Goal: Information Seeking & Learning: Learn about a topic

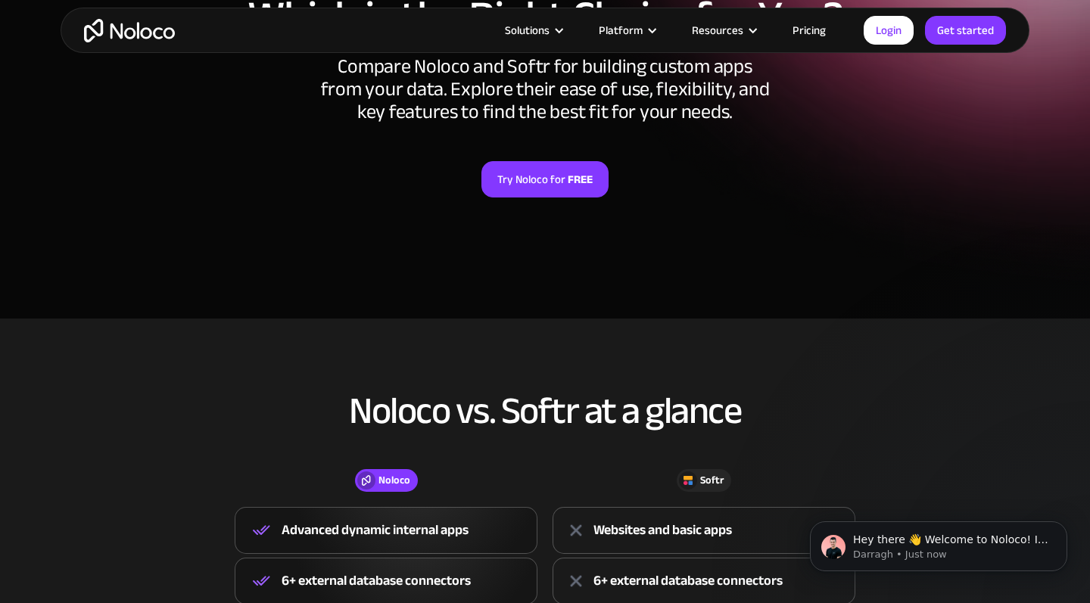
scroll to position [163, 0]
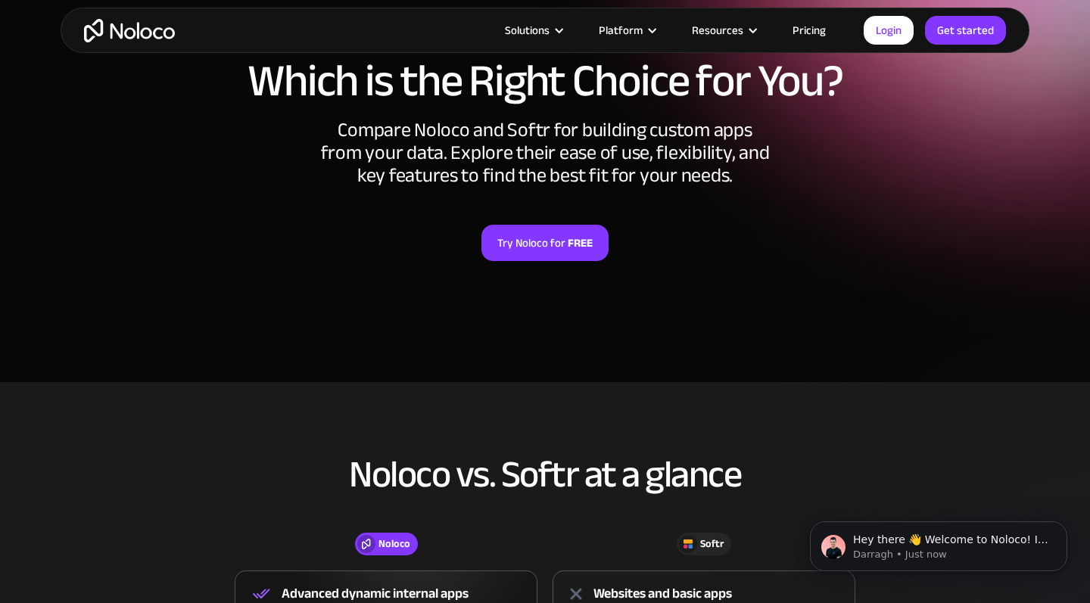
click at [802, 29] on link "Pricing" at bounding box center [808, 30] width 71 height 20
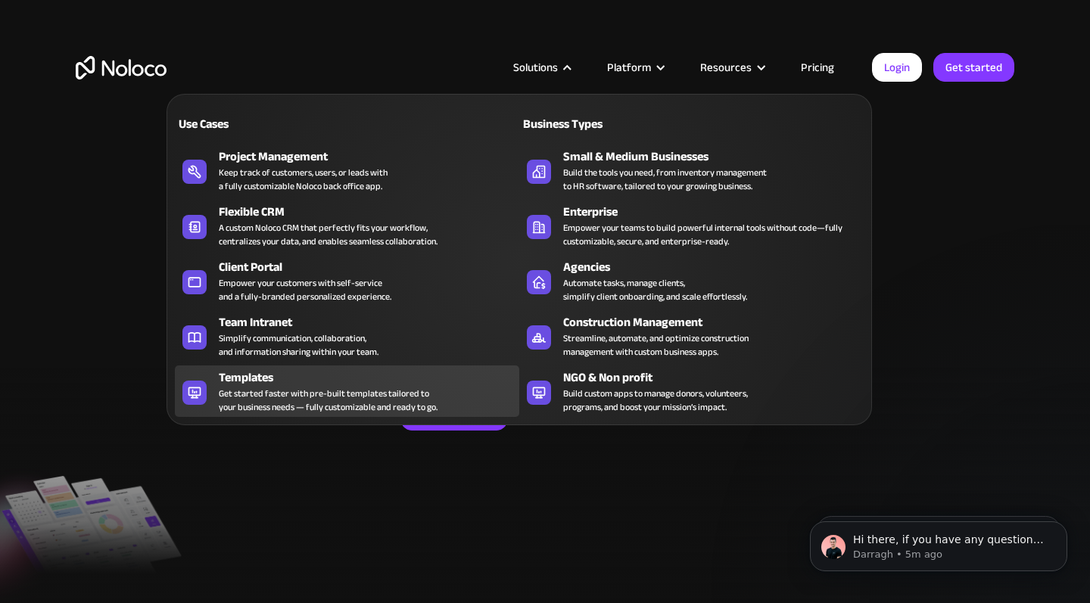
click at [305, 406] on div "Get started faster with pre-built templates tailored to your business needs — f…" at bounding box center [328, 400] width 219 height 27
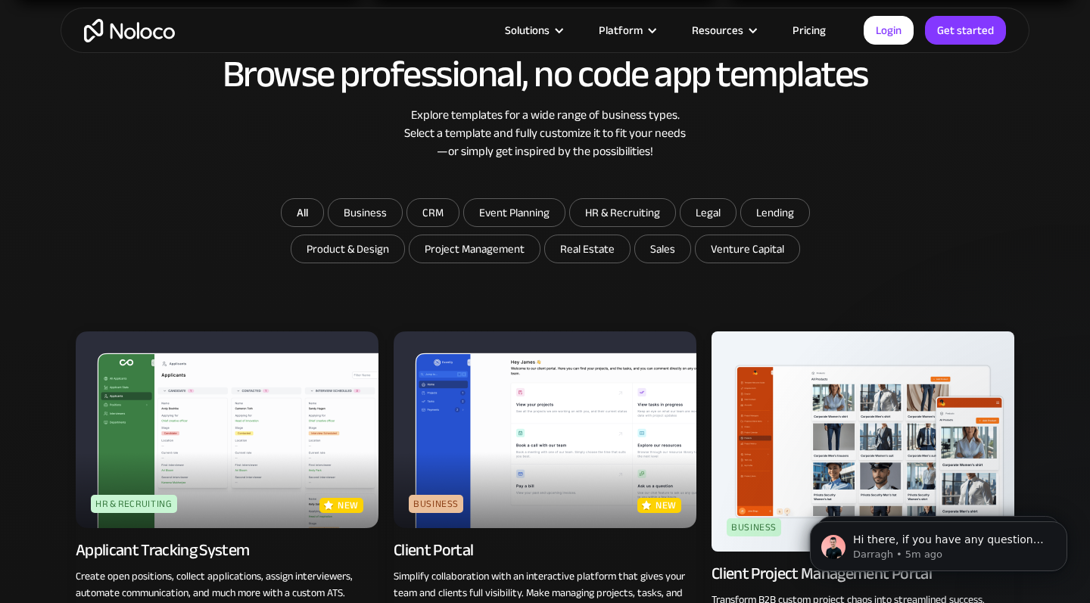
scroll to position [770, 0]
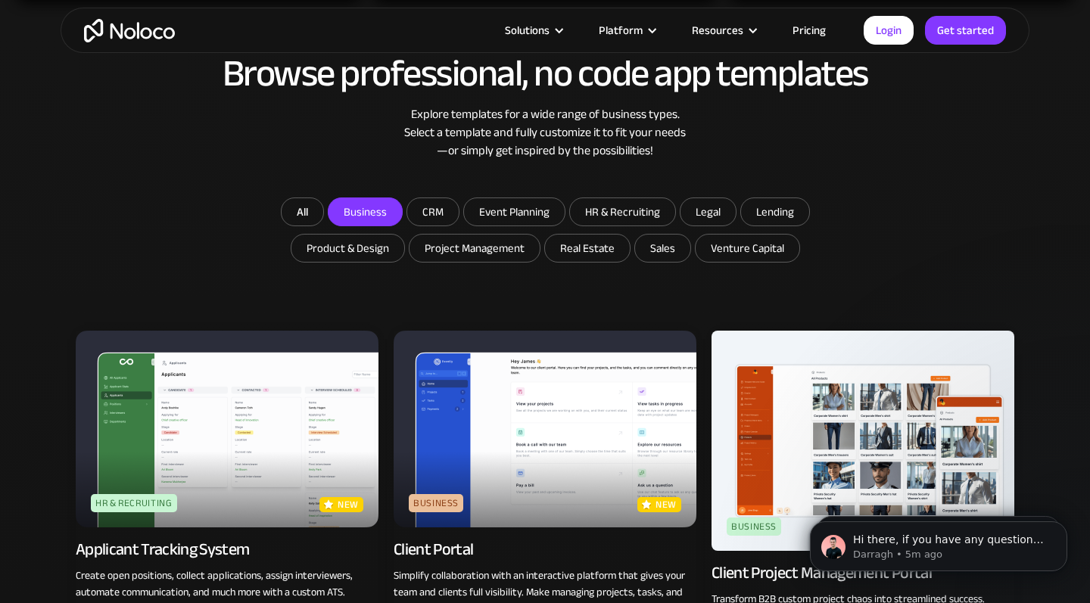
click at [371, 210] on input "Business" at bounding box center [364, 211] width 73 height 27
checkbox input "true"
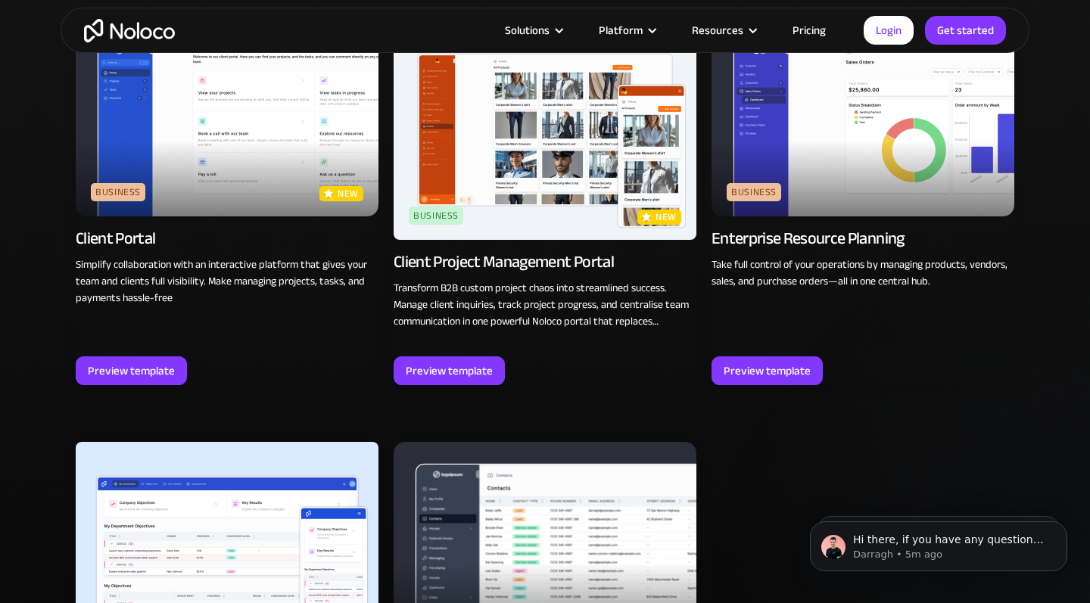
scroll to position [1080, 0]
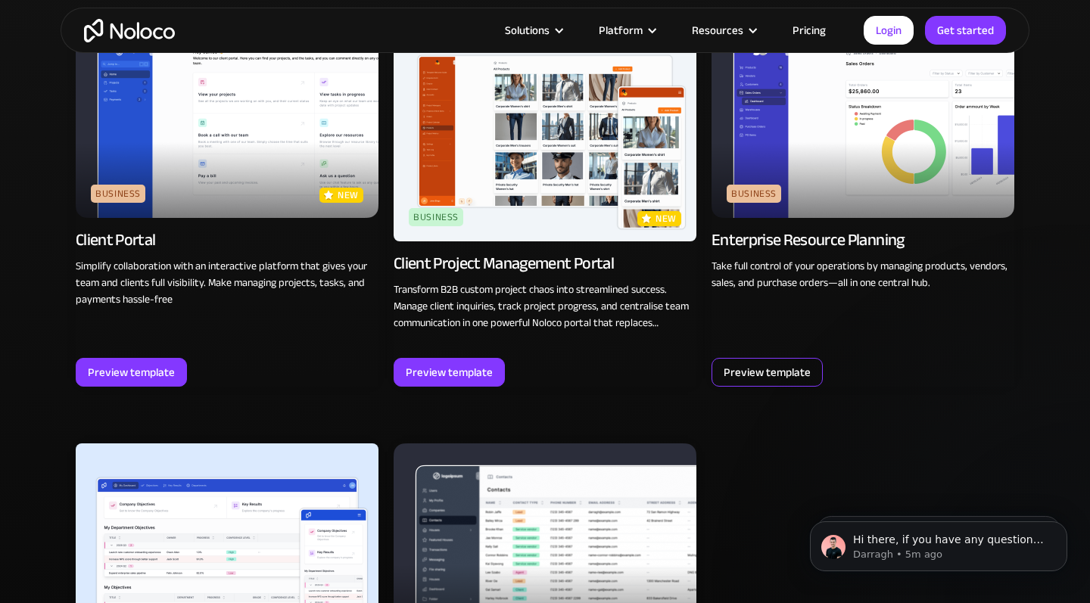
click at [776, 377] on div "Preview template" at bounding box center [766, 372] width 87 height 20
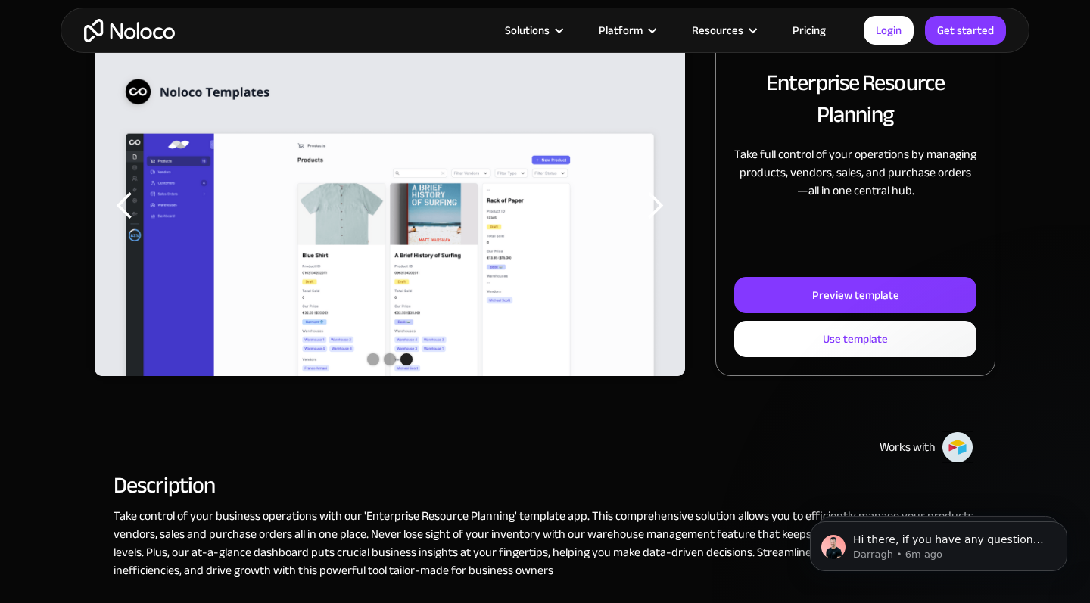
scroll to position [225, 0]
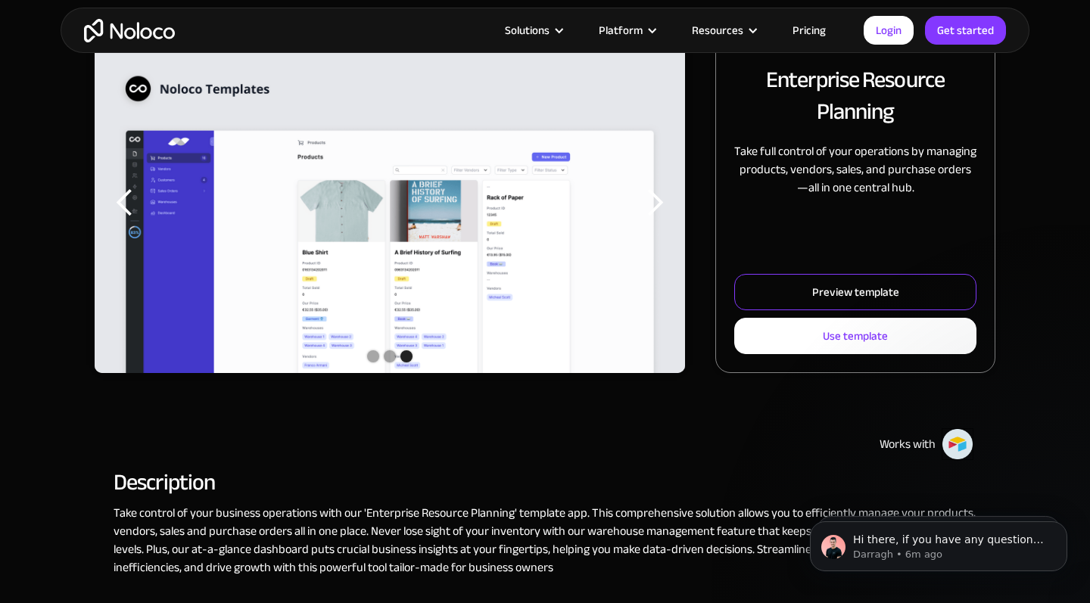
click at [828, 298] on div "Preview template" at bounding box center [855, 292] width 87 height 20
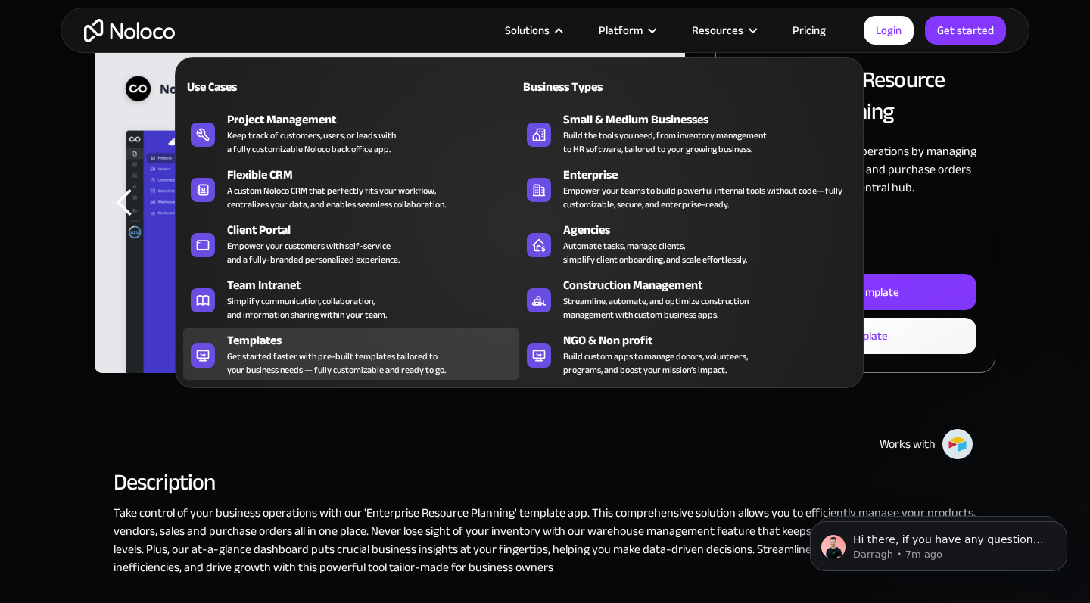
click at [237, 338] on div "Templates" at bounding box center [376, 340] width 299 height 18
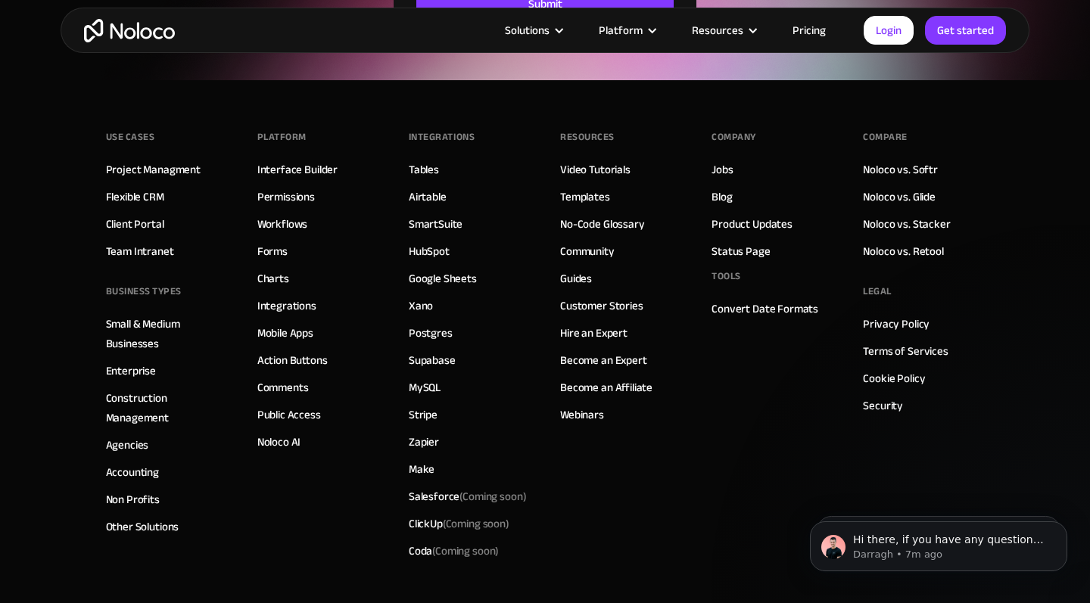
scroll to position [5227, 0]
